Goal: Task Accomplishment & Management: Use online tool/utility

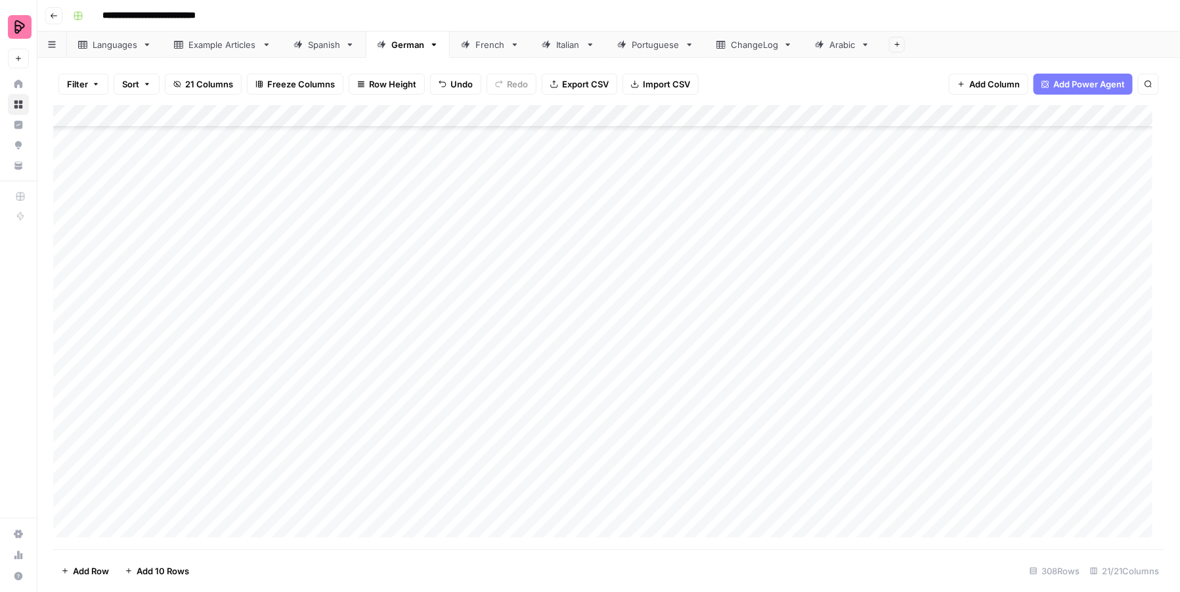
scroll to position [6411, 0]
click at [311, 44] on div "Spanish" at bounding box center [324, 44] width 32 height 13
click at [736, 307] on div "Add Column" at bounding box center [609, 327] width 1112 height 445
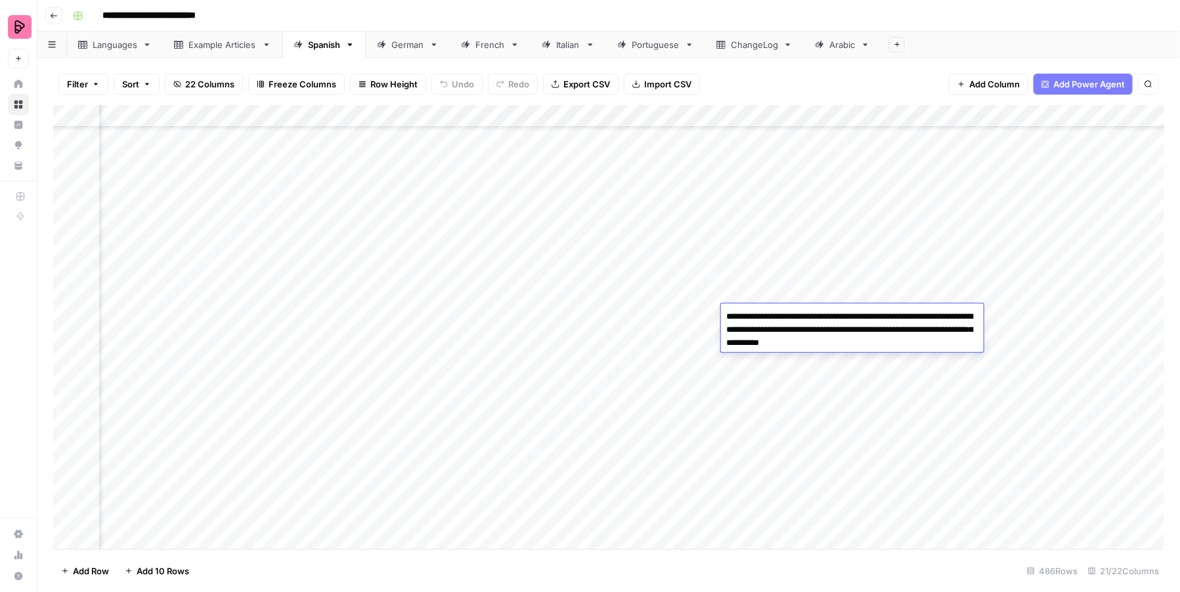
click at [732, 427] on div "Add Column" at bounding box center [609, 327] width 1112 height 445
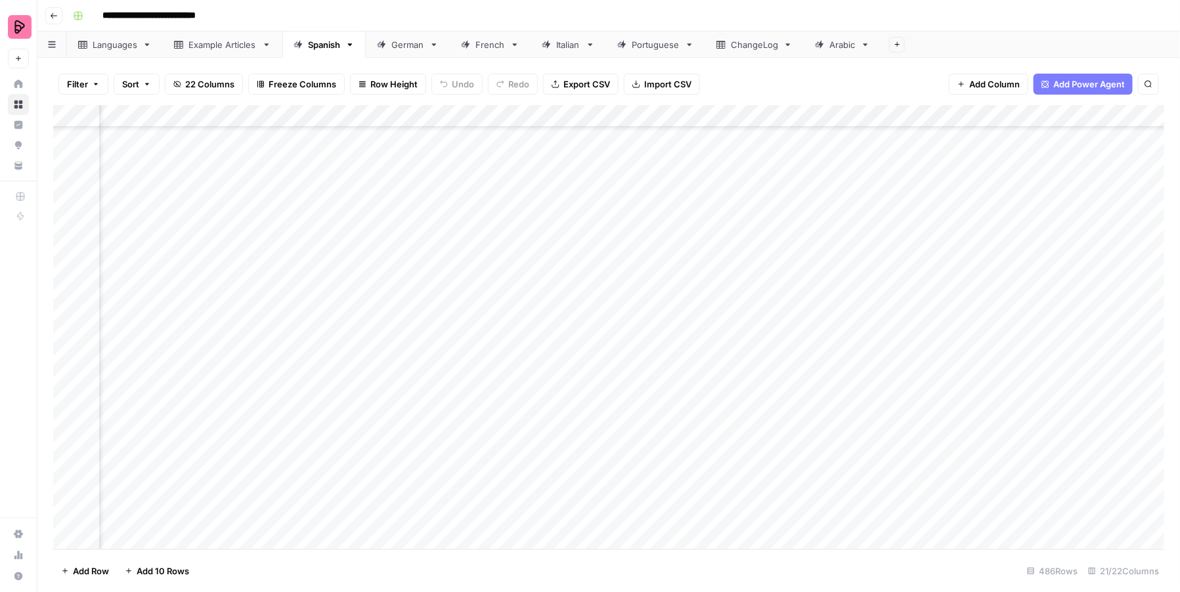
click at [732, 427] on div "Add Column" at bounding box center [609, 327] width 1112 height 445
click at [742, 489] on div "Add Column" at bounding box center [609, 327] width 1112 height 445
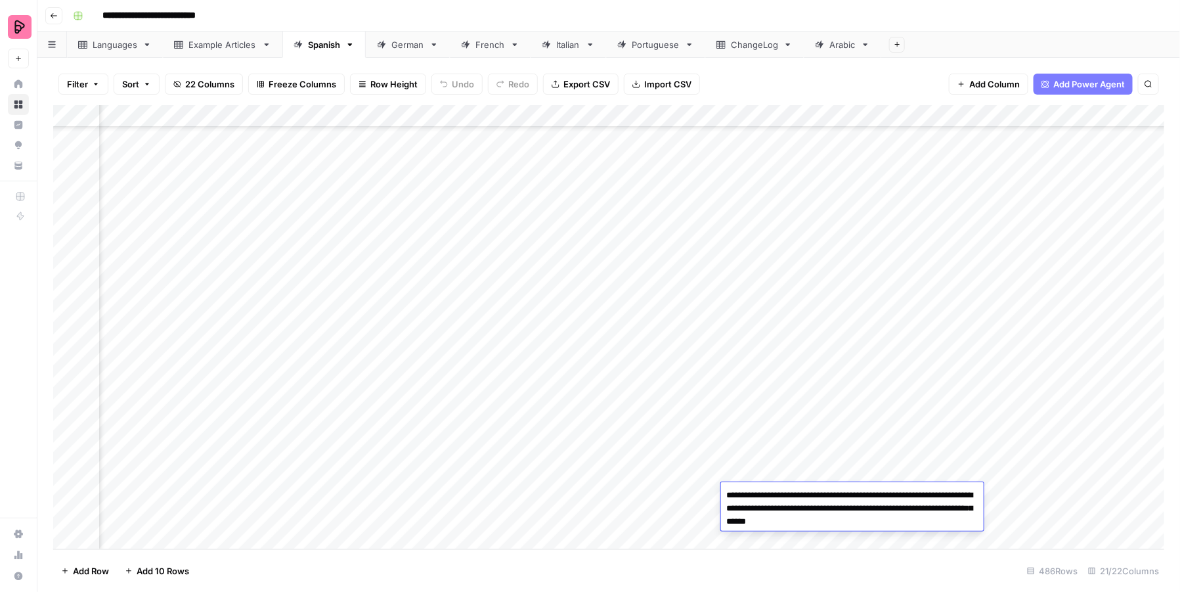
click at [745, 470] on div "Add Column" at bounding box center [609, 327] width 1112 height 445
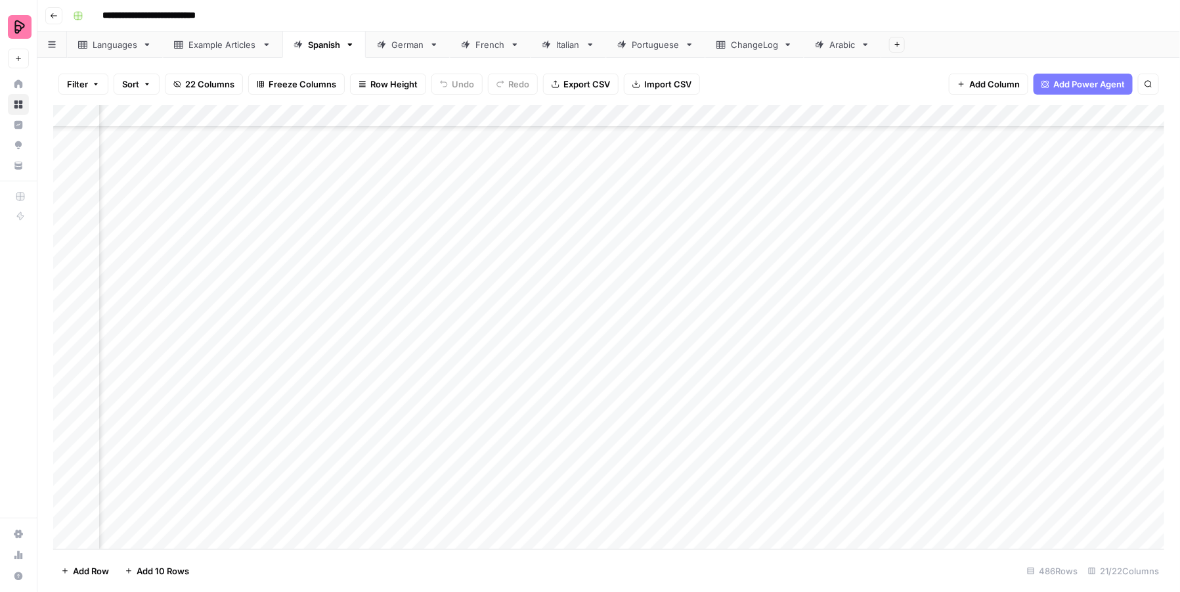
click at [745, 512] on div "Add Column" at bounding box center [609, 327] width 1112 height 445
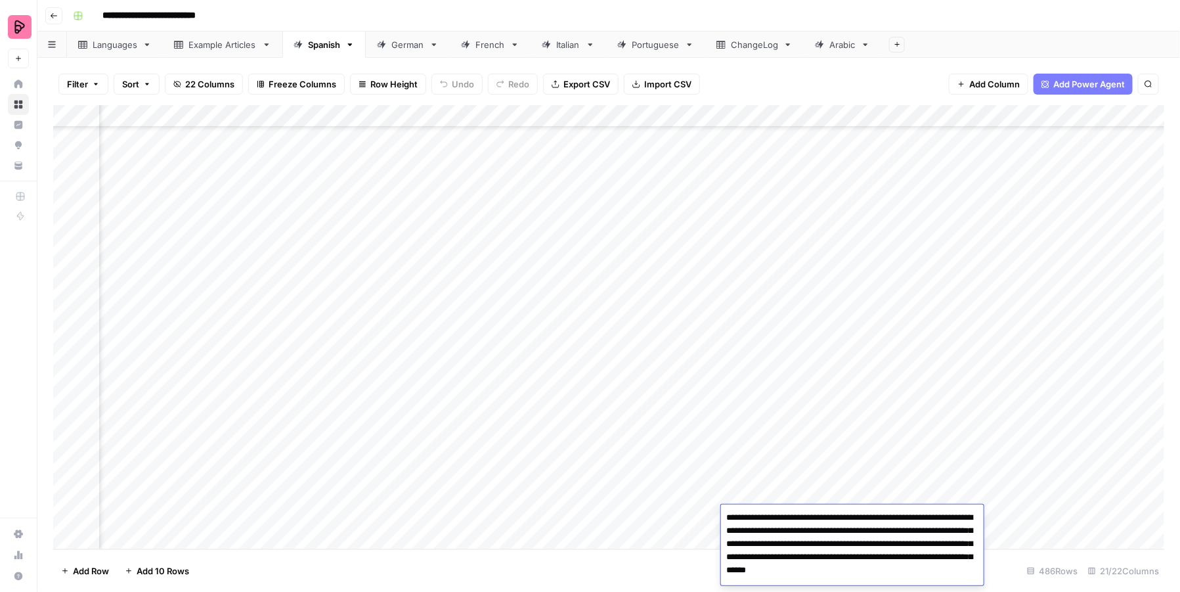
click at [694, 486] on div "Add Column" at bounding box center [609, 327] width 1112 height 445
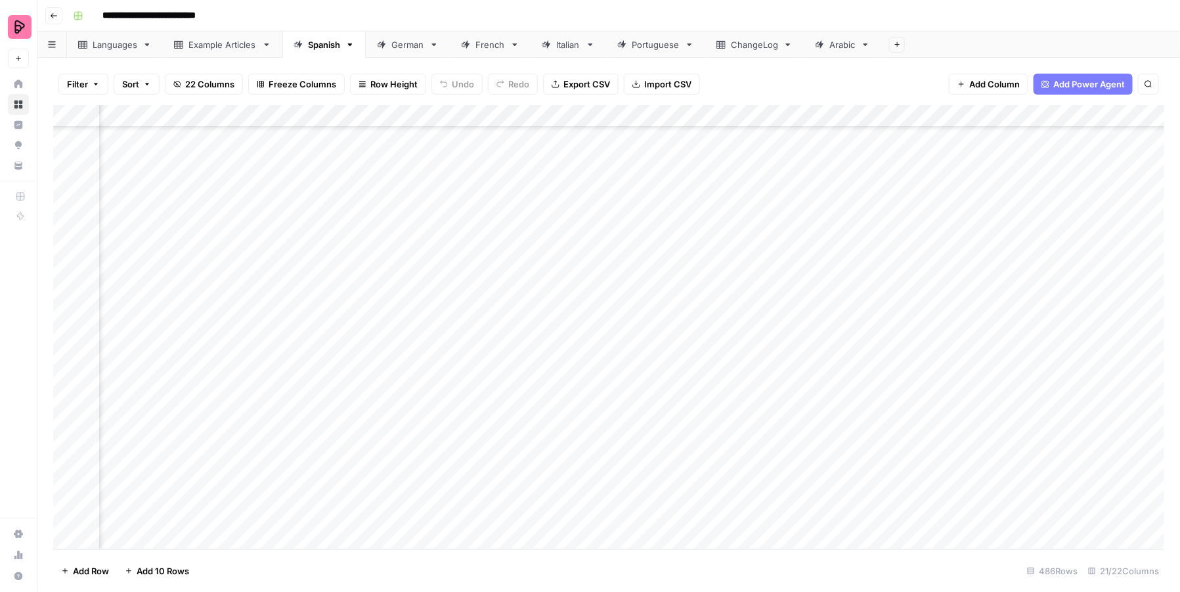
scroll to position [10452, 268]
click at [139, 541] on div "Add Column" at bounding box center [609, 327] width 1112 height 445
click at [194, 513] on div "Add Column" at bounding box center [609, 327] width 1112 height 445
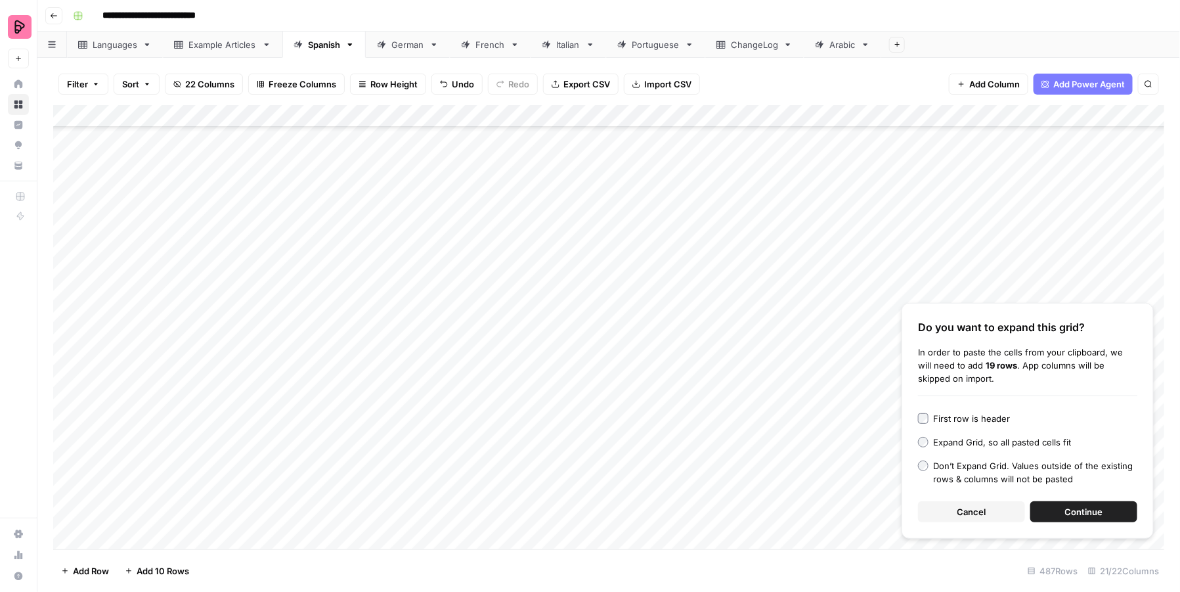
click at [1093, 514] on span "Continue" at bounding box center [1084, 511] width 38 height 13
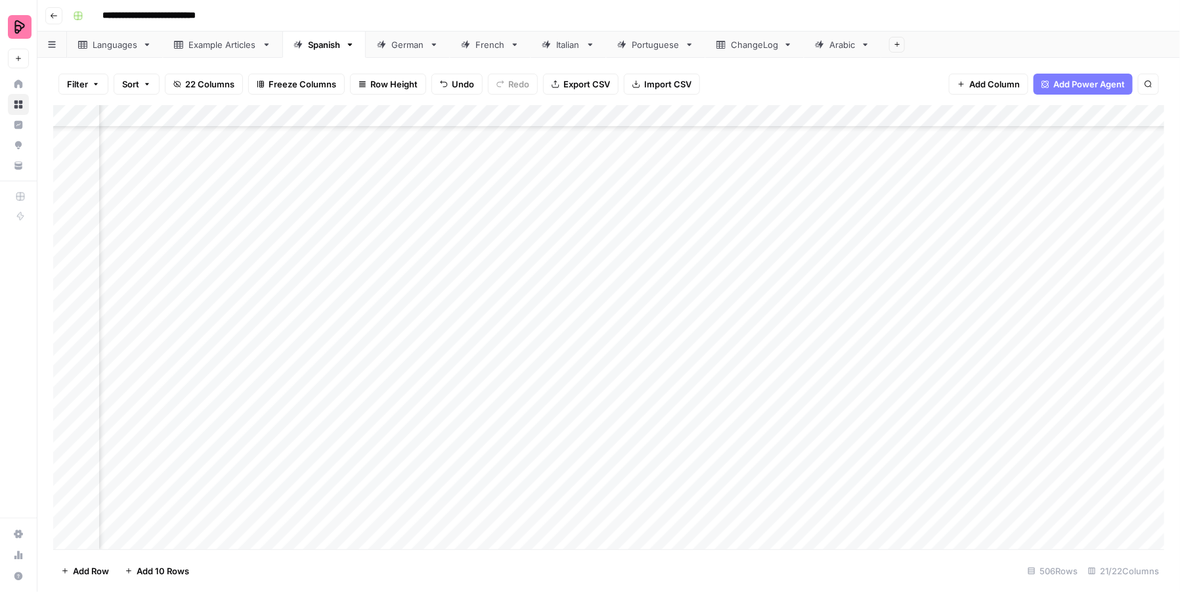
scroll to position [10810, 349]
click at [594, 181] on div "Add Column" at bounding box center [609, 327] width 1112 height 445
click at [593, 208] on div "Add Column" at bounding box center [609, 327] width 1112 height 445
click at [593, 229] on div "Add Column" at bounding box center [609, 327] width 1112 height 445
click at [593, 246] on div "Add Column" at bounding box center [609, 327] width 1112 height 445
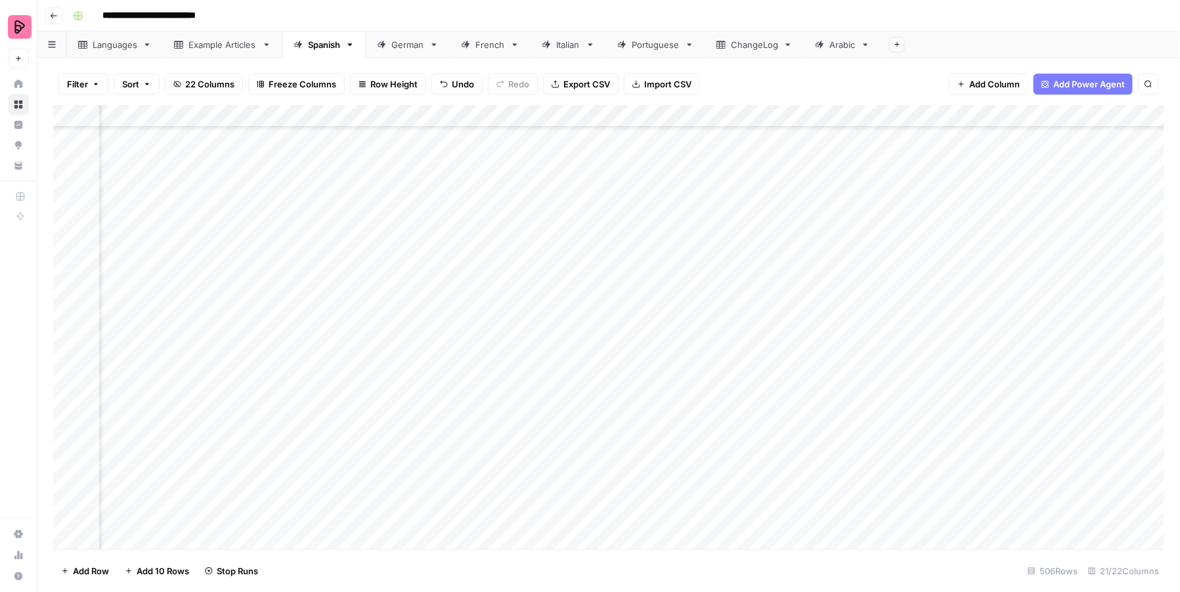
click at [596, 277] on div "Add Column" at bounding box center [609, 327] width 1112 height 445
click at [604, 181] on div "Add Column" at bounding box center [609, 327] width 1112 height 445
click at [598, 251] on div "Add Column" at bounding box center [609, 327] width 1112 height 445
click at [597, 272] on div "Add Column" at bounding box center [609, 327] width 1112 height 445
click at [597, 294] on div "Add Column" at bounding box center [609, 327] width 1112 height 445
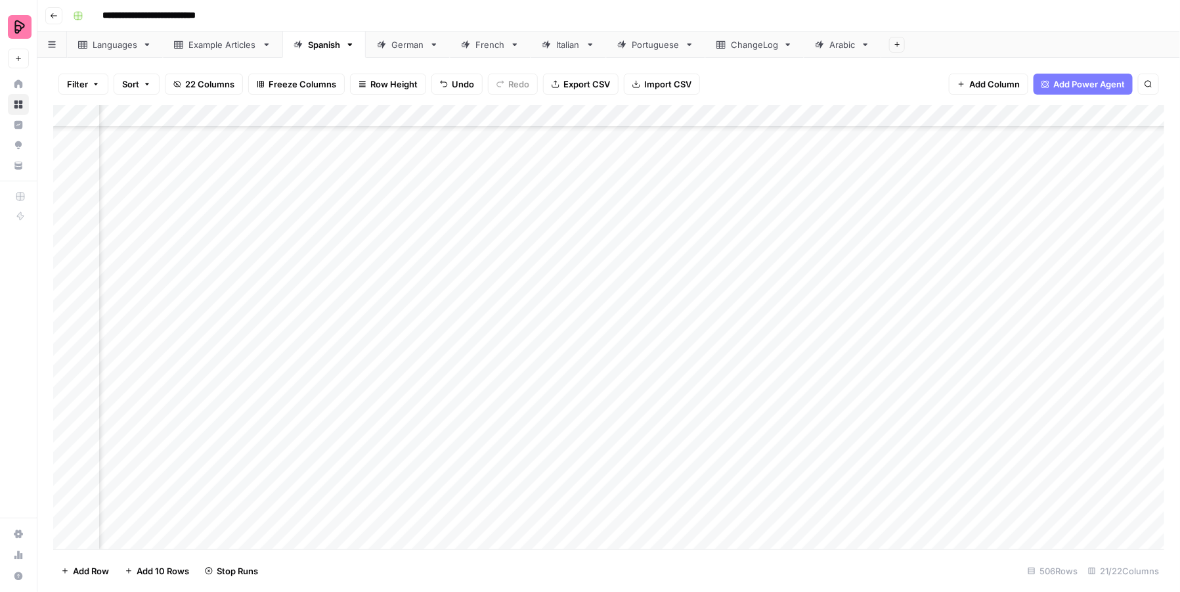
click at [593, 319] on div "Add Column" at bounding box center [609, 327] width 1112 height 445
click at [592, 331] on div "Add Column" at bounding box center [609, 327] width 1112 height 445
click at [592, 362] on div "Add Column" at bounding box center [609, 327] width 1112 height 445
click at [591, 381] on div "Add Column" at bounding box center [609, 327] width 1112 height 445
click at [591, 403] on div "Add Column" at bounding box center [609, 327] width 1112 height 445
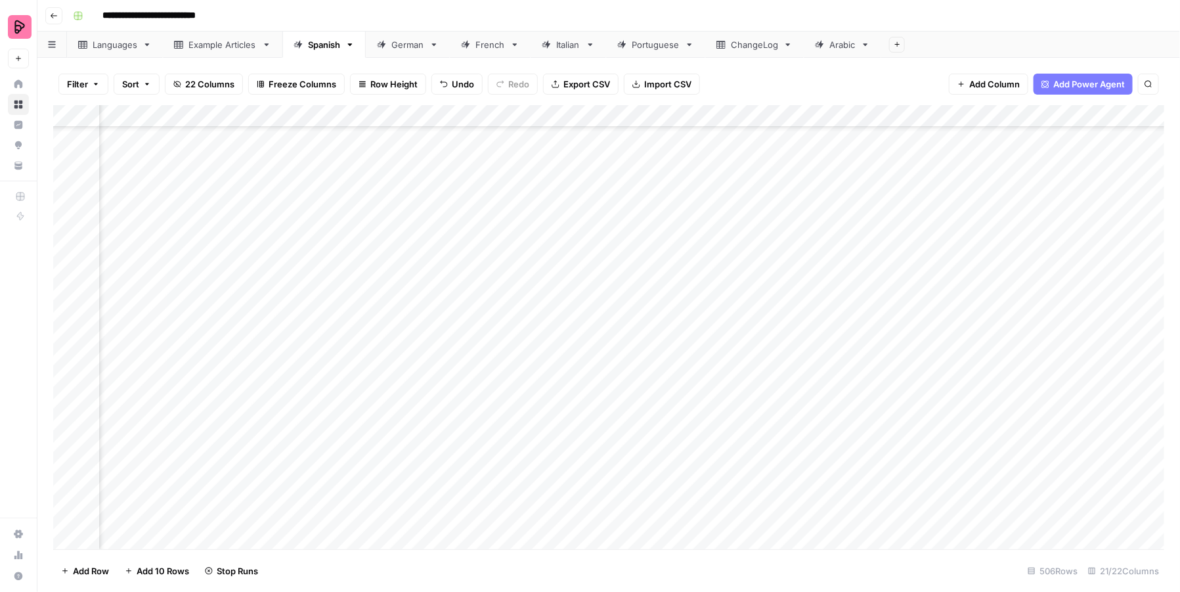
click at [591, 432] on div "Add Column" at bounding box center [609, 327] width 1112 height 445
click at [591, 447] on div "Add Column" at bounding box center [609, 327] width 1112 height 445
click at [591, 469] on div "Add Column" at bounding box center [609, 327] width 1112 height 445
click at [590, 489] on div "Add Column" at bounding box center [609, 327] width 1112 height 445
click at [590, 512] on div "Add Column" at bounding box center [609, 327] width 1112 height 445
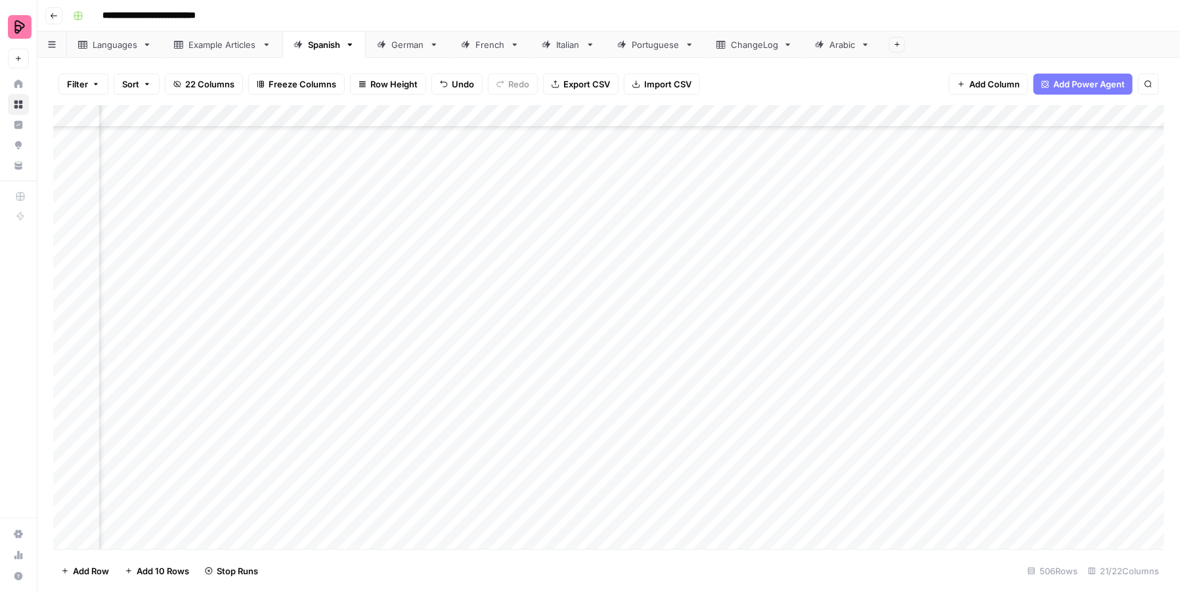
click at [590, 536] on div "Add Column" at bounding box center [609, 327] width 1112 height 445
click at [602, 492] on div "Add Column" at bounding box center [609, 327] width 1112 height 445
click at [592, 537] on div "Add Column" at bounding box center [609, 327] width 1112 height 445
click at [604, 497] on div "Add Column" at bounding box center [609, 327] width 1112 height 445
